Goal: Check status: Check status

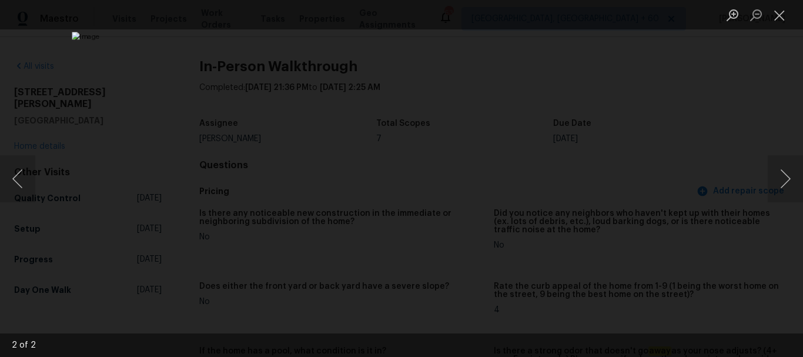
scroll to position [529, 0]
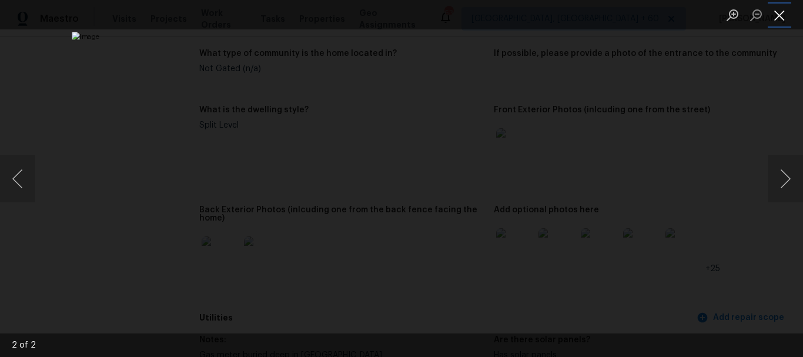
click at [774, 22] on button "Close lightbox" at bounding box center [780, 15] width 24 height 21
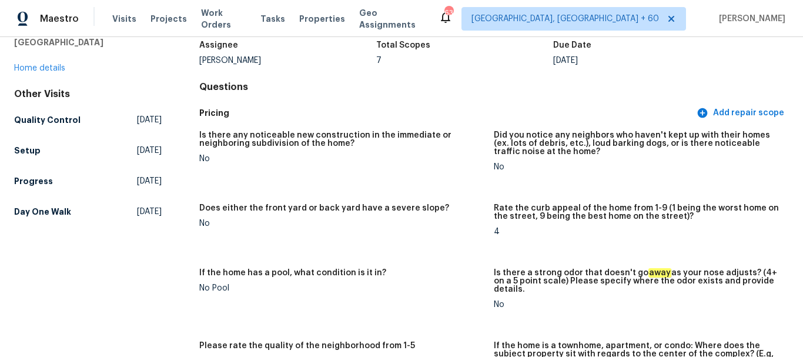
scroll to position [59, 0]
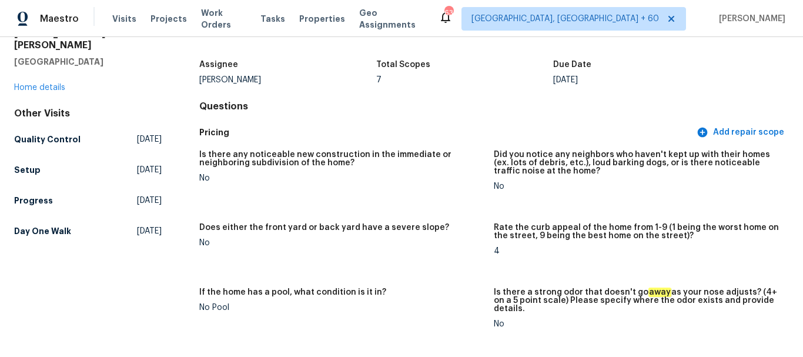
click at [106, 8] on div "Maestro Visits Projects Work Orders Tasks Properties Geo Assignments" at bounding box center [219, 19] width 438 height 24
click at [118, 18] on span "Visits" at bounding box center [124, 19] width 24 height 12
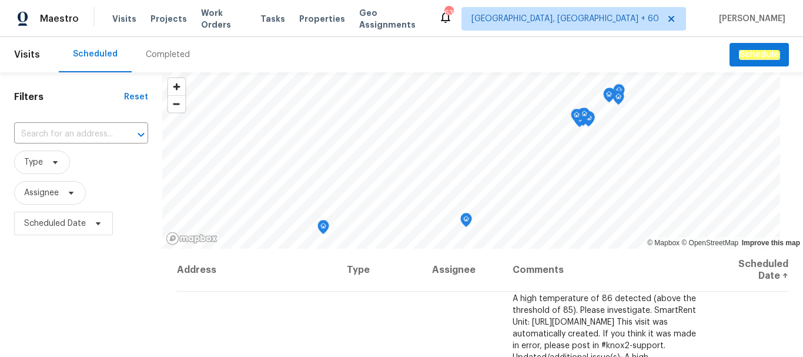
click at [164, 51] on div "Completed" at bounding box center [168, 55] width 44 height 12
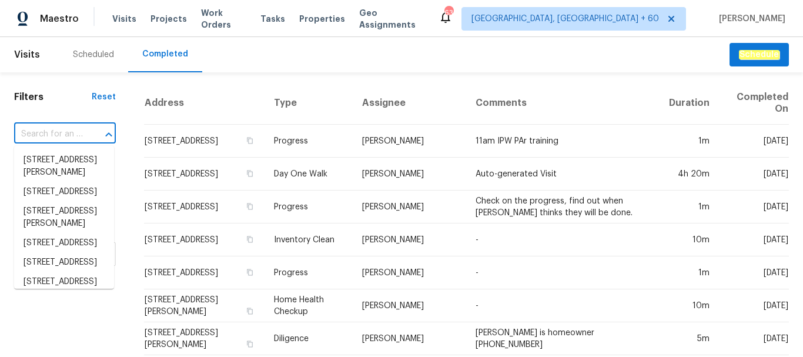
click at [58, 135] on input "text" at bounding box center [48, 134] width 69 height 18
paste input "[STREET_ADDRESS]"
type input "[STREET_ADDRESS]"
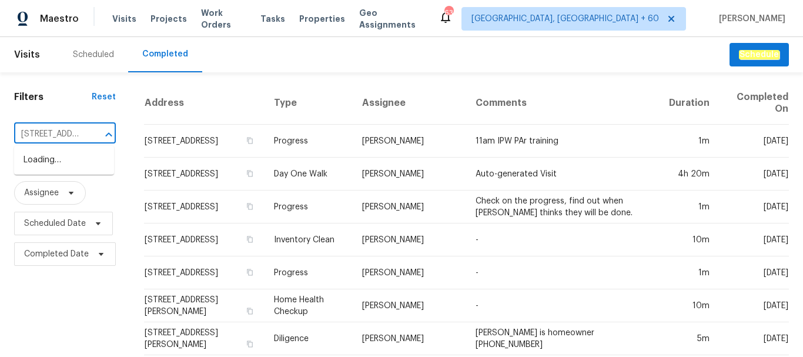
scroll to position [0, 70]
click at [55, 170] on li "[STREET_ADDRESS]" at bounding box center [64, 159] width 100 height 19
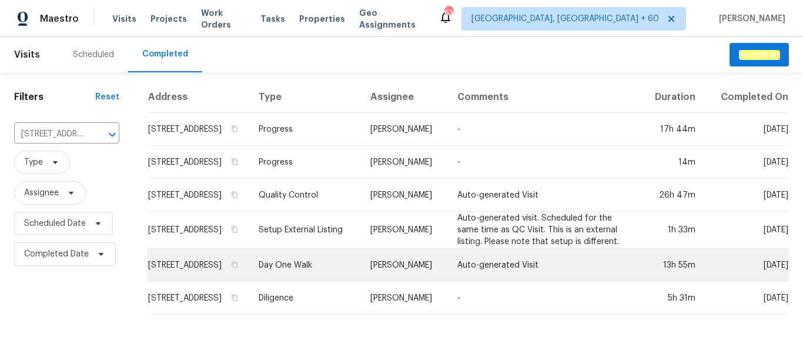
click at [300, 274] on td "Day One Walk" at bounding box center [305, 265] width 112 height 33
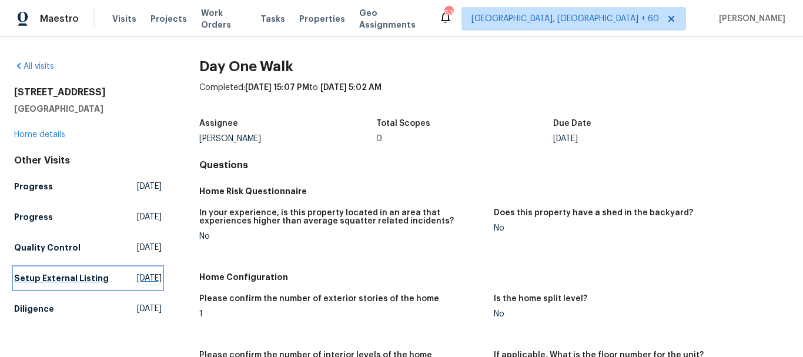
click at [28, 284] on h5 "Setup External Listing" at bounding box center [61, 278] width 95 height 12
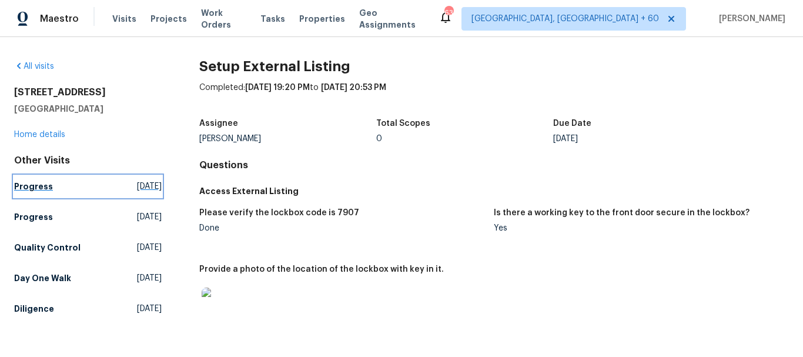
click at [42, 179] on link "Progress [DATE]" at bounding box center [88, 186] width 148 height 21
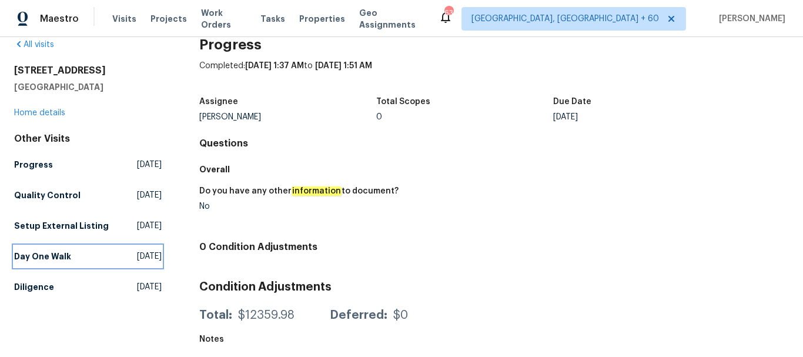
scroll to position [31, 0]
